Goal: Obtain resource: Obtain resource

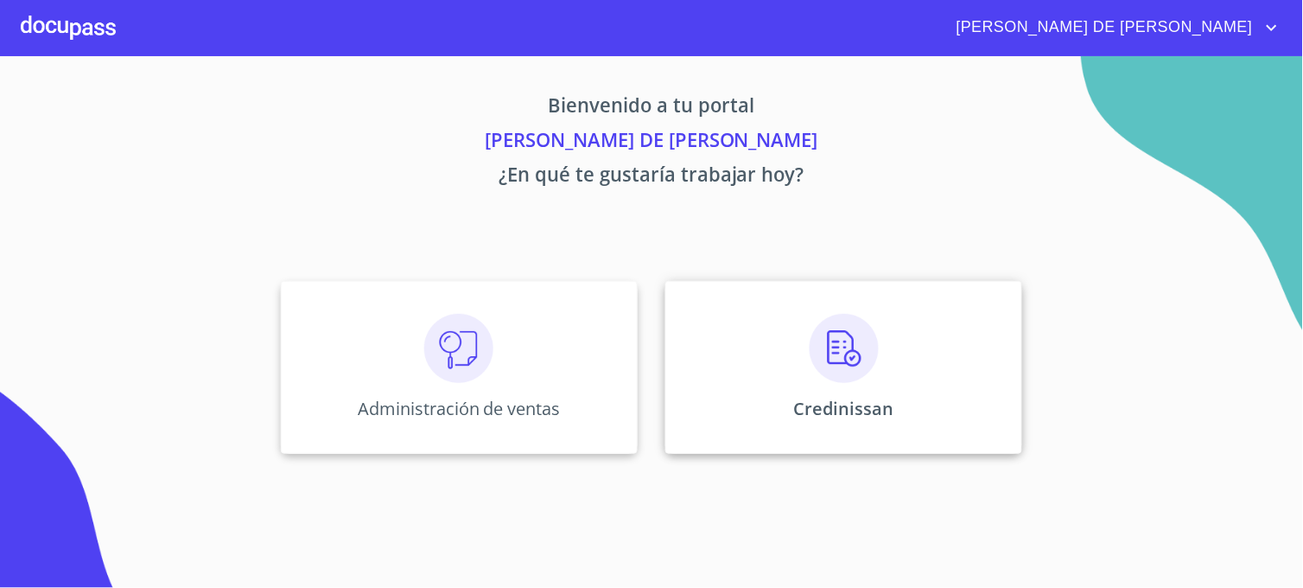
click at [684, 434] on div "Credinissan" at bounding box center [843, 367] width 357 height 173
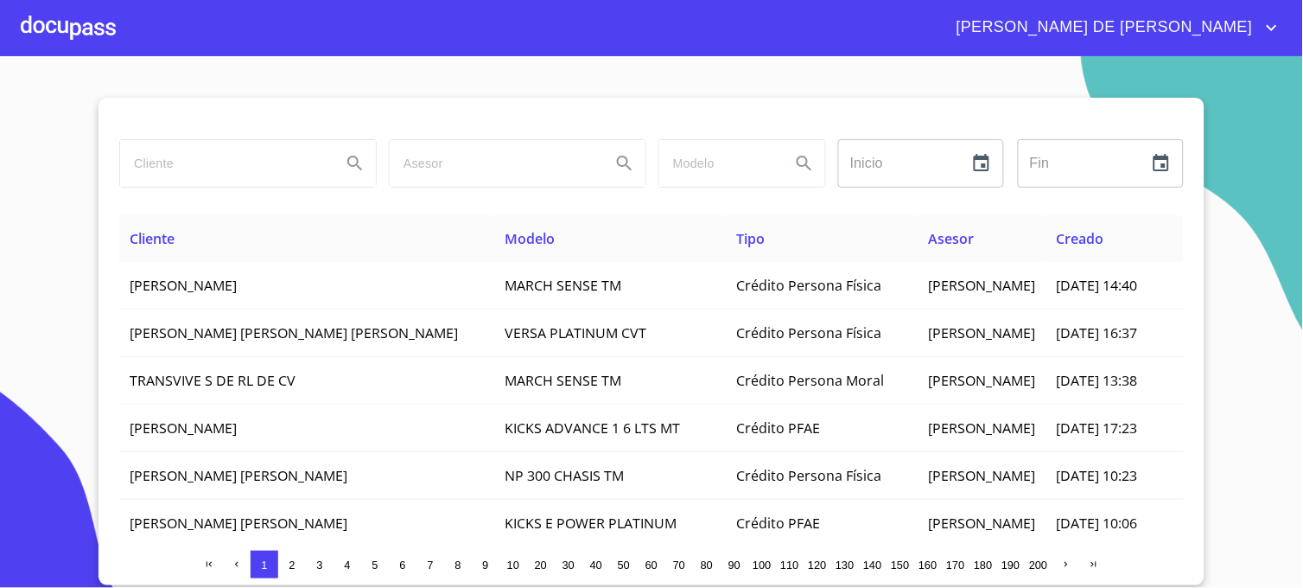
click at [194, 162] on input "search" at bounding box center [223, 163] width 207 height 47
click at [353, 162] on icon "Search" at bounding box center [355, 163] width 21 height 21
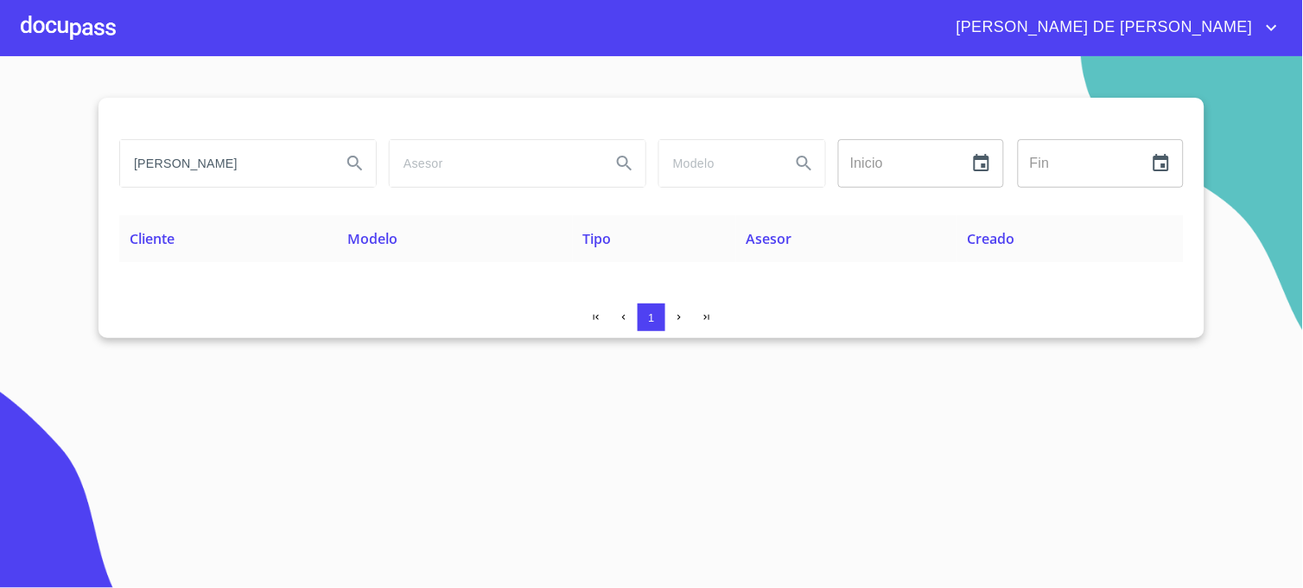
drag, startPoint x: 296, startPoint y: 174, endPoint x: 95, endPoint y: 173, distance: 201.3
click at [95, 173] on section "[PERSON_NAME] Inicio ​ Fin ​ Cliente Modelo Tipo Asesor Creado 1" at bounding box center [651, 321] width 1303 height 531
click at [350, 167] on icon "Search" at bounding box center [355, 163] width 21 height 21
drag, startPoint x: 246, startPoint y: 175, endPoint x: 72, endPoint y: 185, distance: 174.9
click at [73, 187] on section "GARDENIA Inicio ​ Fin ​ Cliente Modelo Tipo Asesor Creado 1" at bounding box center [651, 321] width 1303 height 531
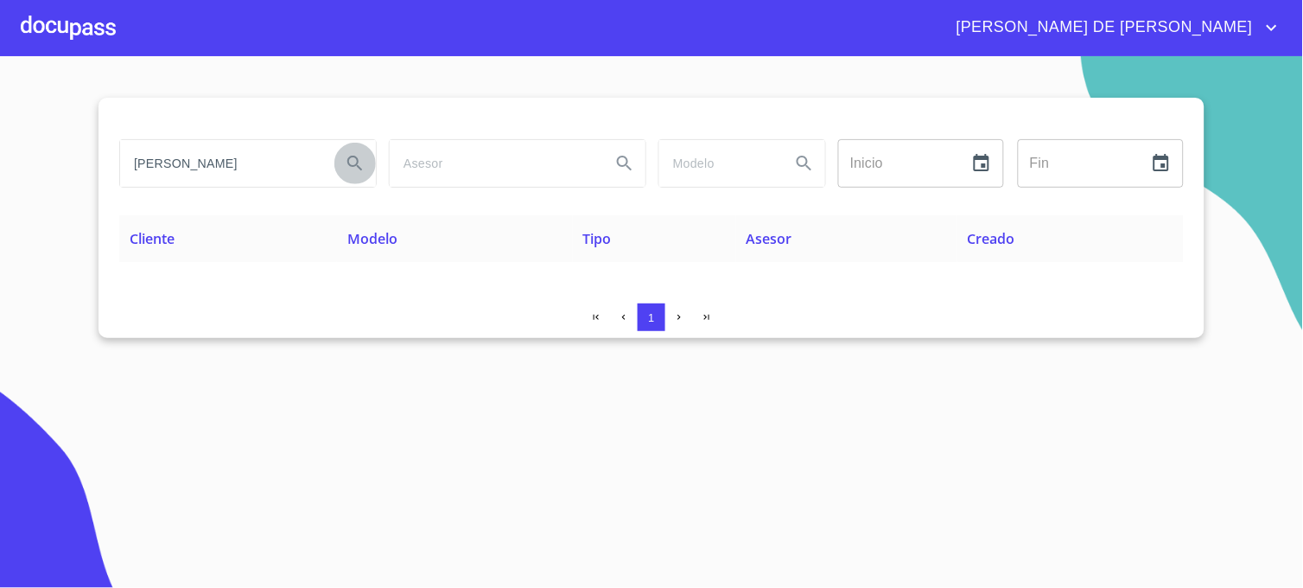
click at [364, 157] on icon "Search" at bounding box center [355, 163] width 21 height 21
click at [353, 162] on icon "Search" at bounding box center [355, 163] width 21 height 21
drag, startPoint x: 268, startPoint y: 159, endPoint x: 115, endPoint y: 171, distance: 153.4
click at [117, 173] on div "[PERSON_NAME]" at bounding box center [247, 163] width 270 height 62
type input "[PERSON_NAME]"
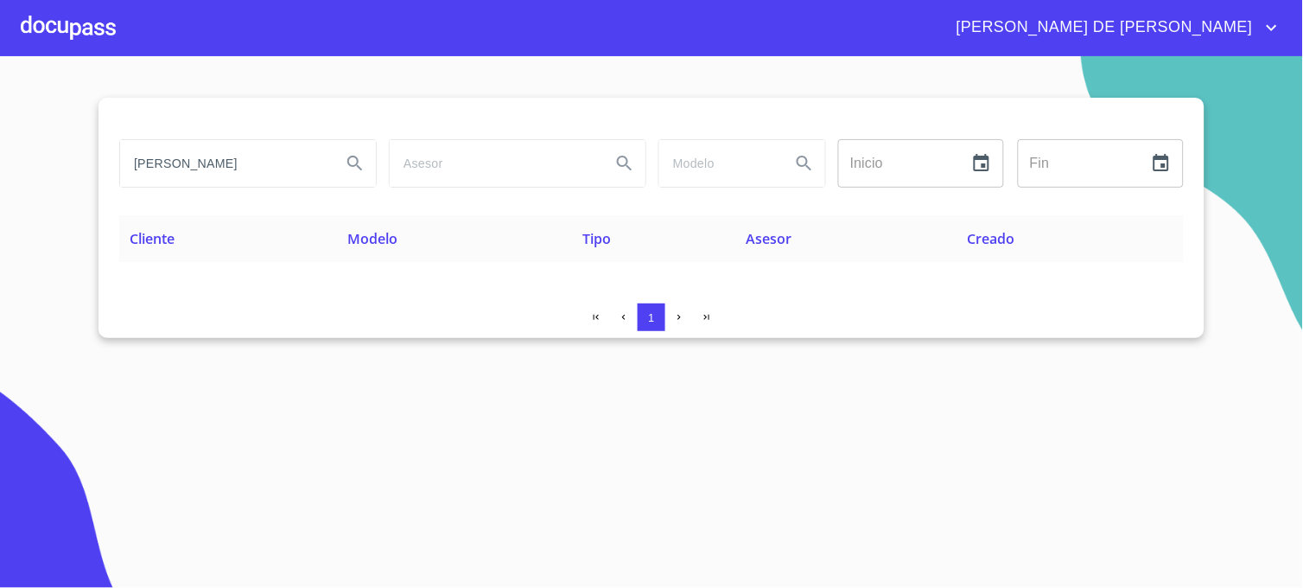
click at [348, 179] on button "Search" at bounding box center [354, 163] width 41 height 41
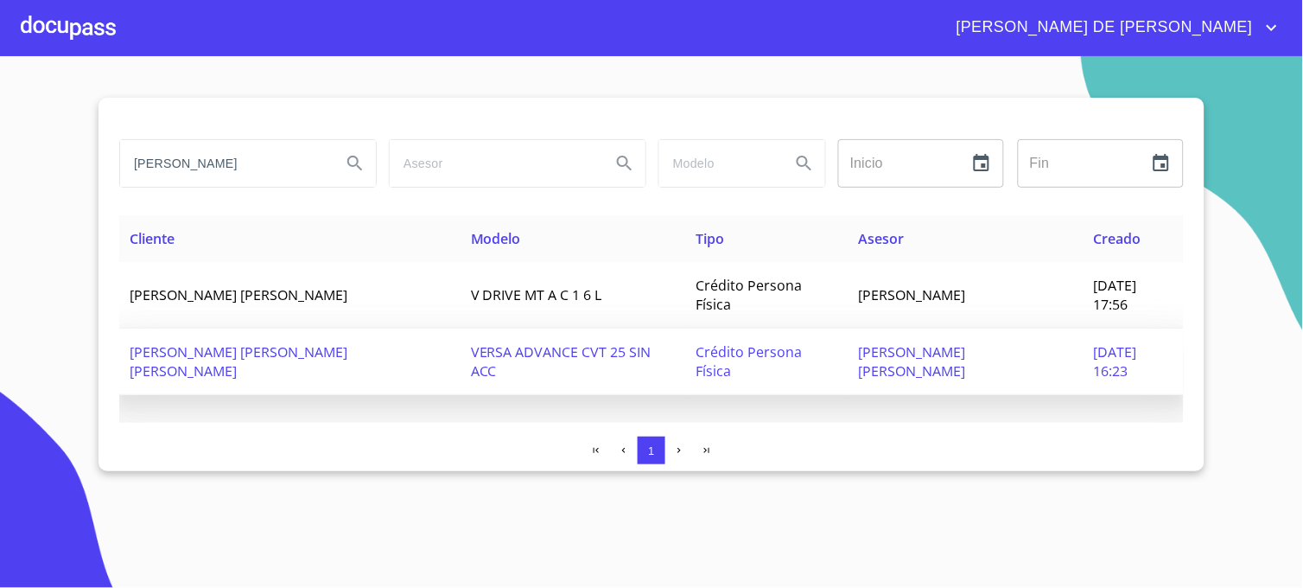
click at [859, 342] on span "[PERSON_NAME] [PERSON_NAME]" at bounding box center [912, 361] width 107 height 38
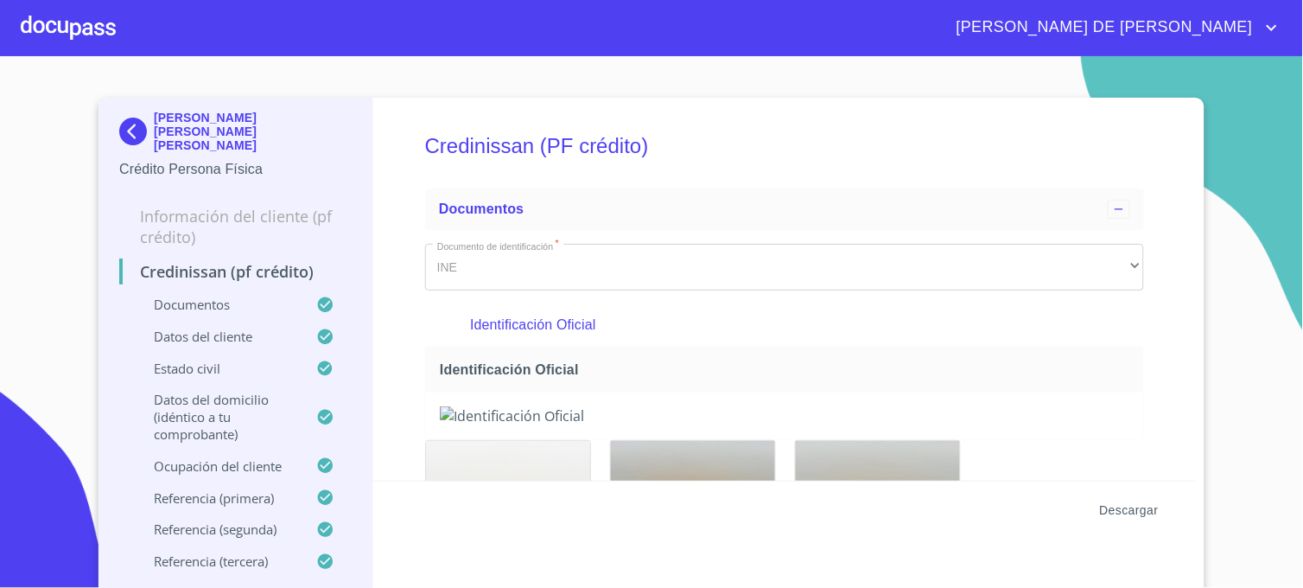
click at [1132, 510] on span "Descargar" at bounding box center [1129, 510] width 59 height 22
click at [124, 132] on img at bounding box center [136, 132] width 35 height 28
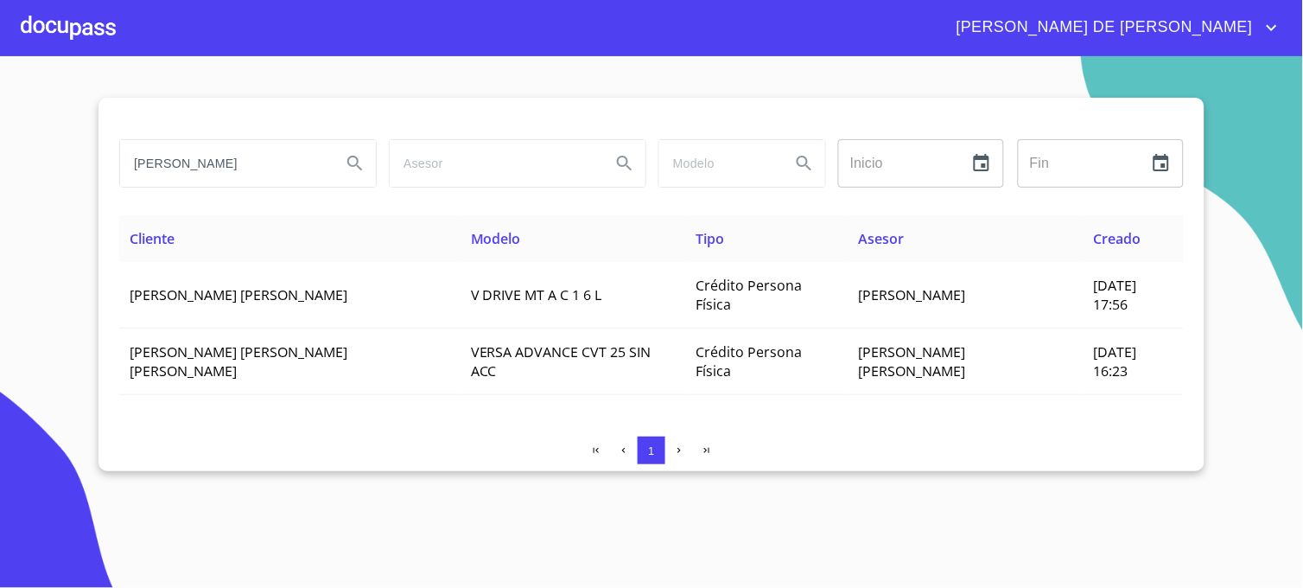
drag, startPoint x: 254, startPoint y: 162, endPoint x: 116, endPoint y: 168, distance: 138.4
click at [116, 168] on div "[PERSON_NAME]" at bounding box center [247, 163] width 270 height 62
click at [351, 159] on icon "Search" at bounding box center [355, 163] width 21 height 21
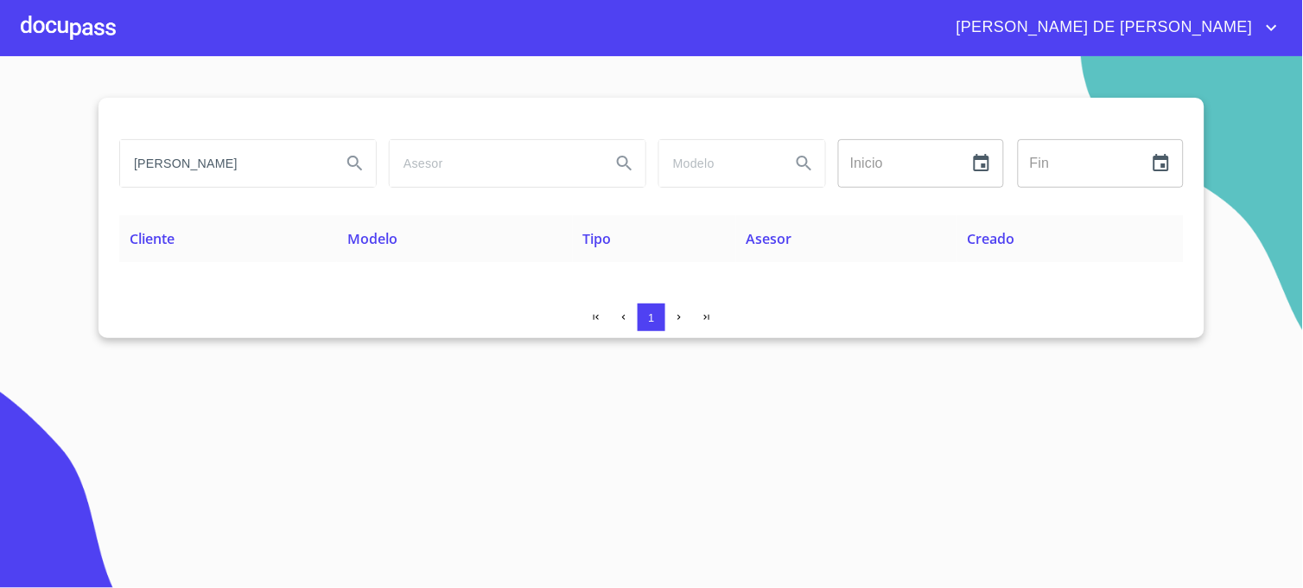
drag, startPoint x: 156, startPoint y: 168, endPoint x: -4, endPoint y: 167, distance: 159.9
click at [0, 167] on html "[PERSON_NAME] DE [PERSON_NAME] gardenia Inicio ​ Fin ​ Cliente Modelo Tipo Ases…" at bounding box center [651, 294] width 1303 height 588
type input "[PERSON_NAME]"
click at [357, 168] on icon "Search" at bounding box center [355, 163] width 21 height 21
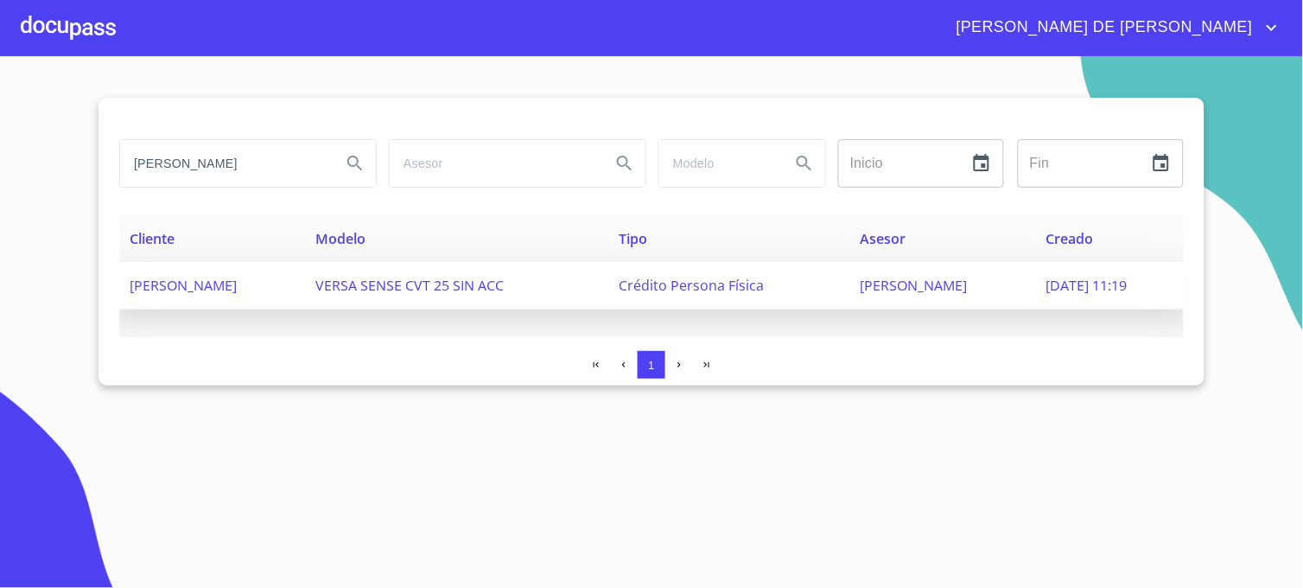
click at [861, 288] on span "[PERSON_NAME]" at bounding box center [914, 285] width 107 height 19
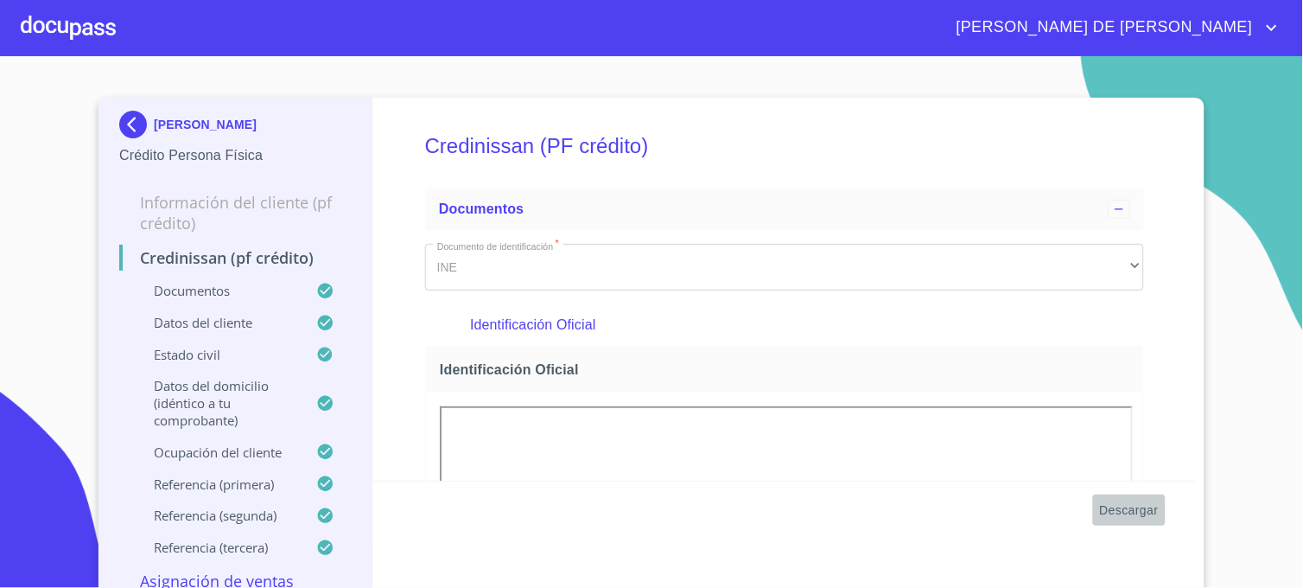
click at [1128, 512] on span "Descargar" at bounding box center [1129, 510] width 59 height 22
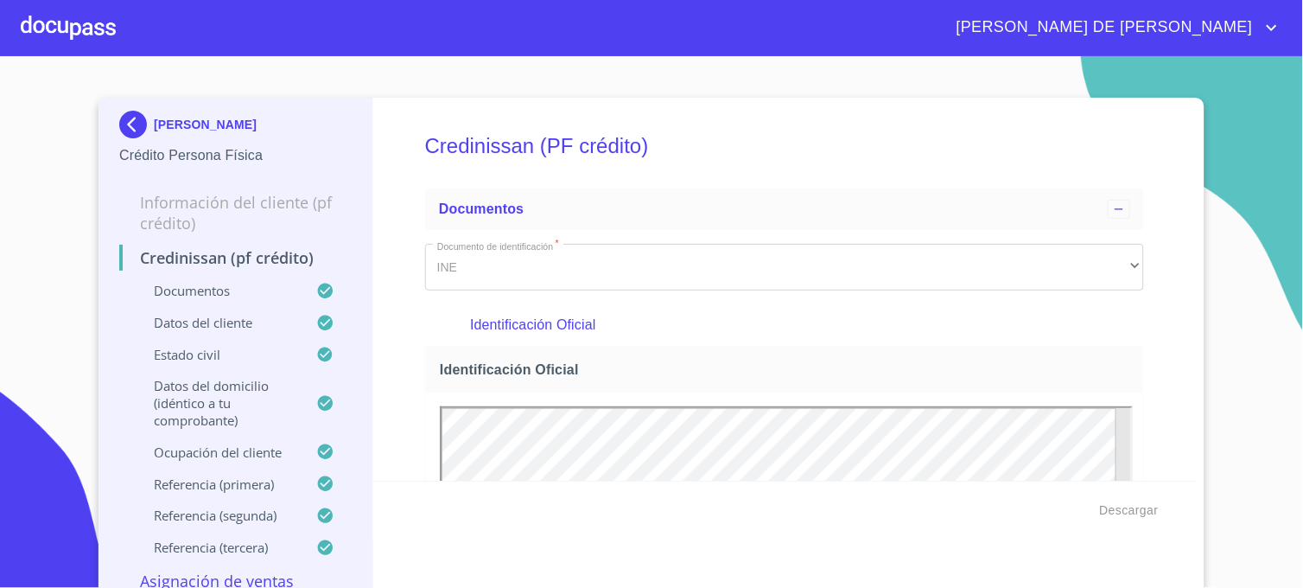
click at [119, 130] on img at bounding box center [136, 125] width 35 height 28
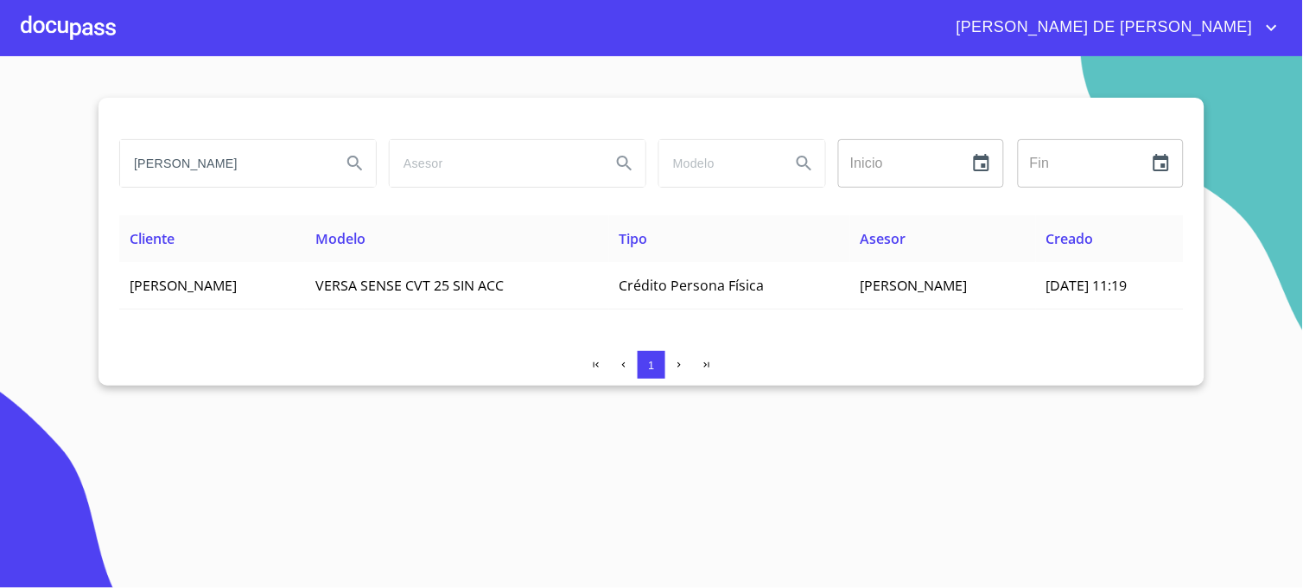
drag, startPoint x: 249, startPoint y: 162, endPoint x: 123, endPoint y: 168, distance: 126.3
click at [124, 168] on input "[PERSON_NAME]" at bounding box center [223, 163] width 207 height 47
type input "[PERSON_NAME]"
click at [360, 161] on icon "Search" at bounding box center [355, 163] width 21 height 21
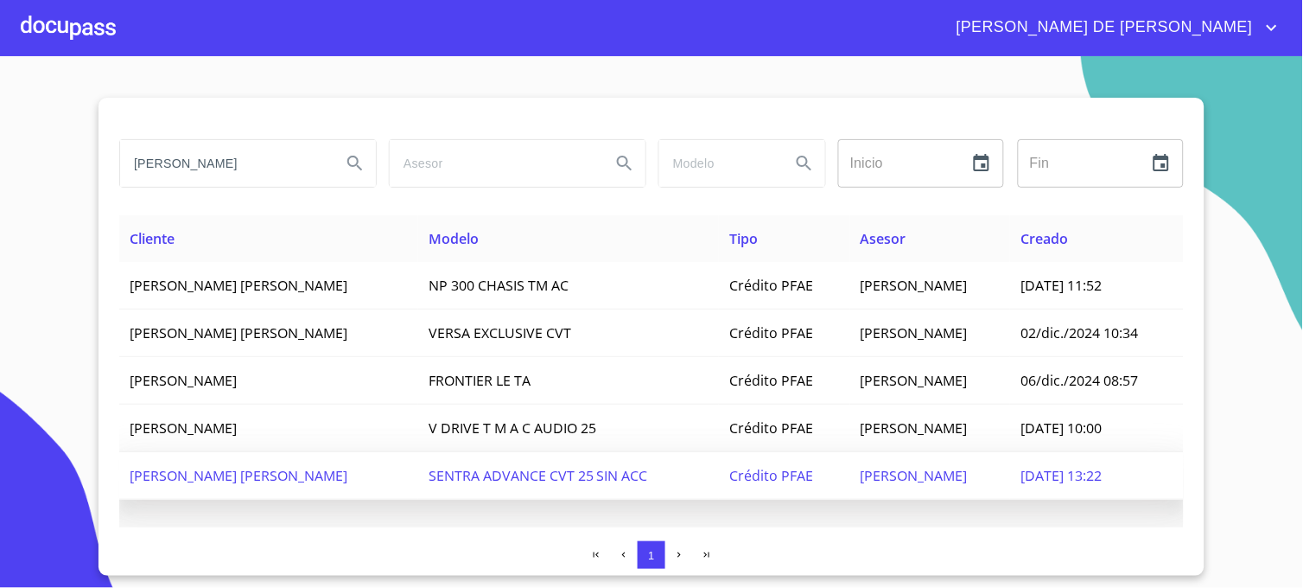
click at [885, 475] on span "[PERSON_NAME]" at bounding box center [914, 475] width 107 height 19
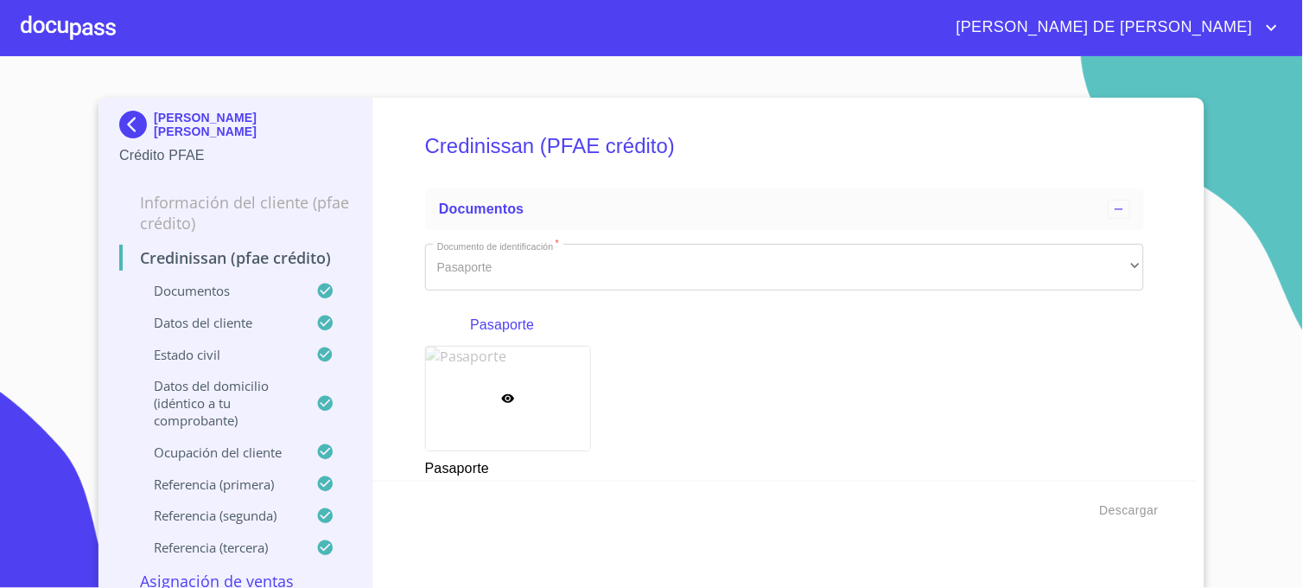
scroll to position [288, 0]
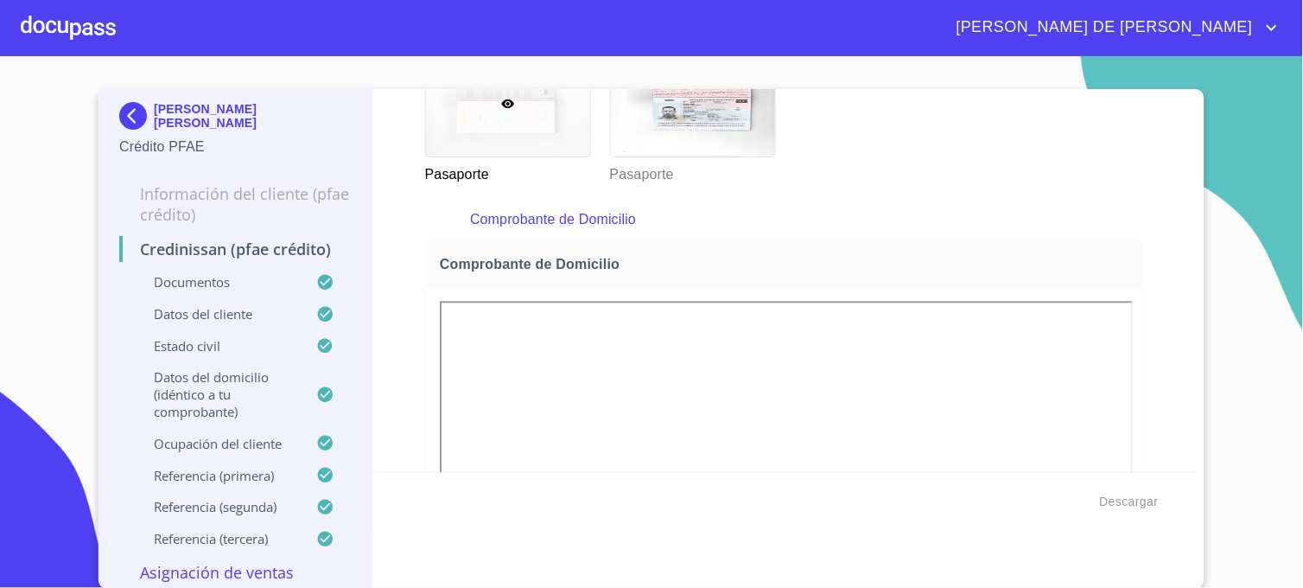
scroll to position [0, 0]
click at [1132, 502] on span "Descargar" at bounding box center [1129, 502] width 59 height 22
click at [119, 114] on img at bounding box center [136, 116] width 35 height 28
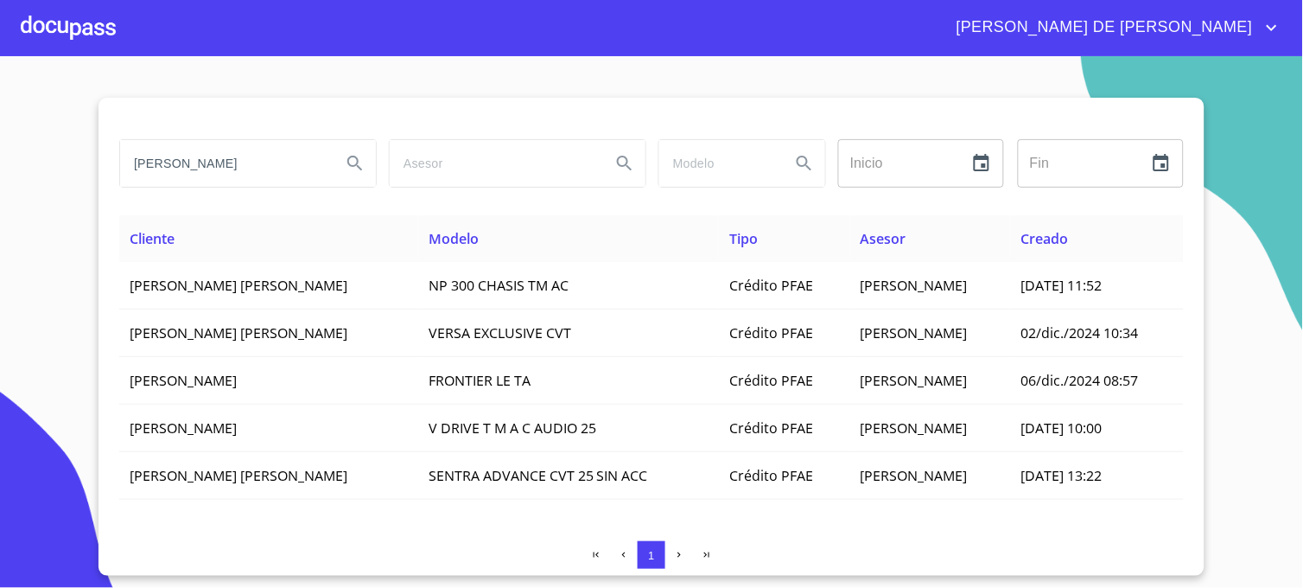
drag, startPoint x: 245, startPoint y: 166, endPoint x: 4, endPoint y: 177, distance: 241.3
click at [4, 177] on section "[PERSON_NAME] Inicio ​ Fin ​ Cliente Modelo Tipo Asesor Creado [PERSON_NAME] [P…" at bounding box center [651, 321] width 1303 height 531
type input "[PERSON_NAME]"
click at [351, 162] on icon "Search" at bounding box center [355, 163] width 21 height 21
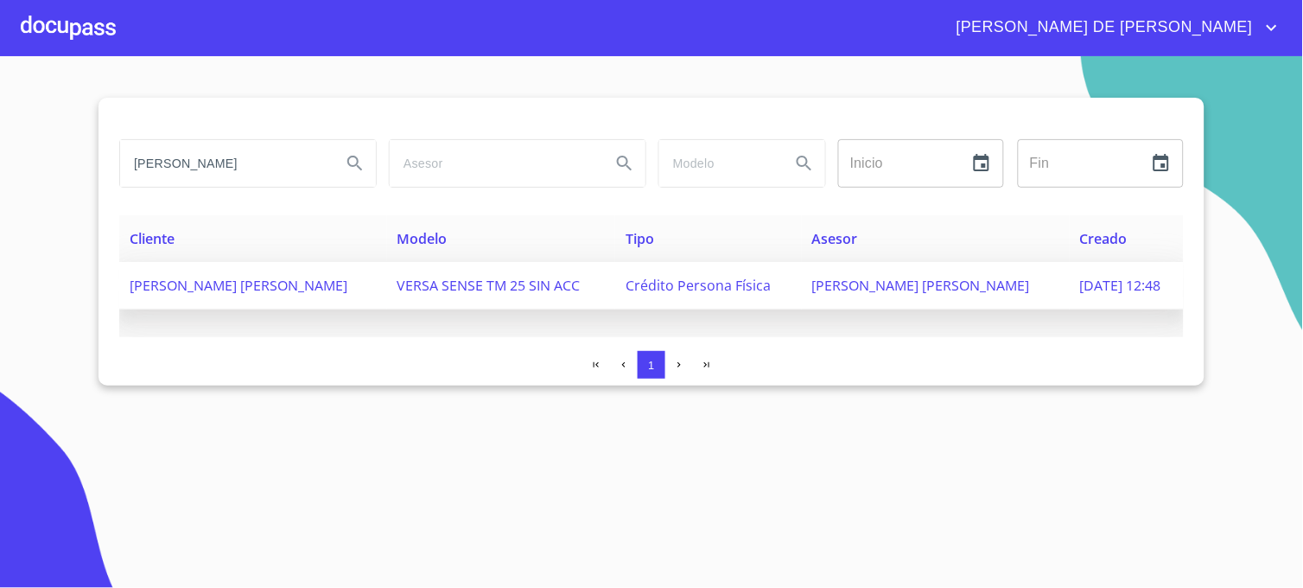
click at [935, 286] on span "[PERSON_NAME] [PERSON_NAME]" at bounding box center [921, 285] width 218 height 19
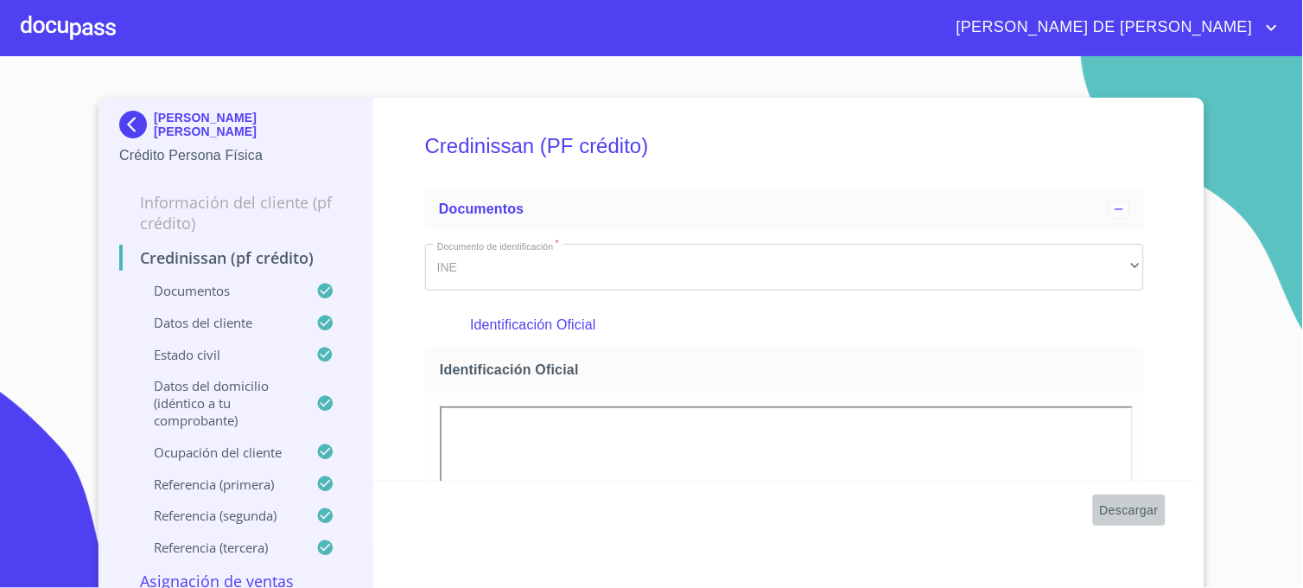
click at [1119, 511] on span "Descargar" at bounding box center [1129, 510] width 59 height 22
